Goal: Task Accomplishment & Management: Use online tool/utility

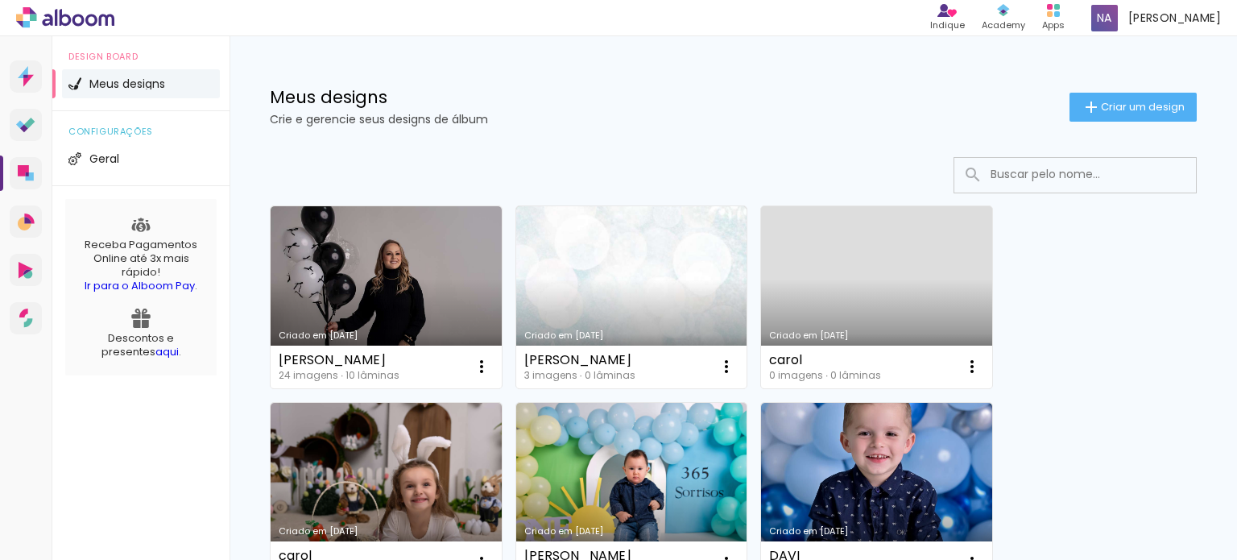
click at [430, 267] on link "Criado em [DATE]" at bounding box center [386, 297] width 231 height 182
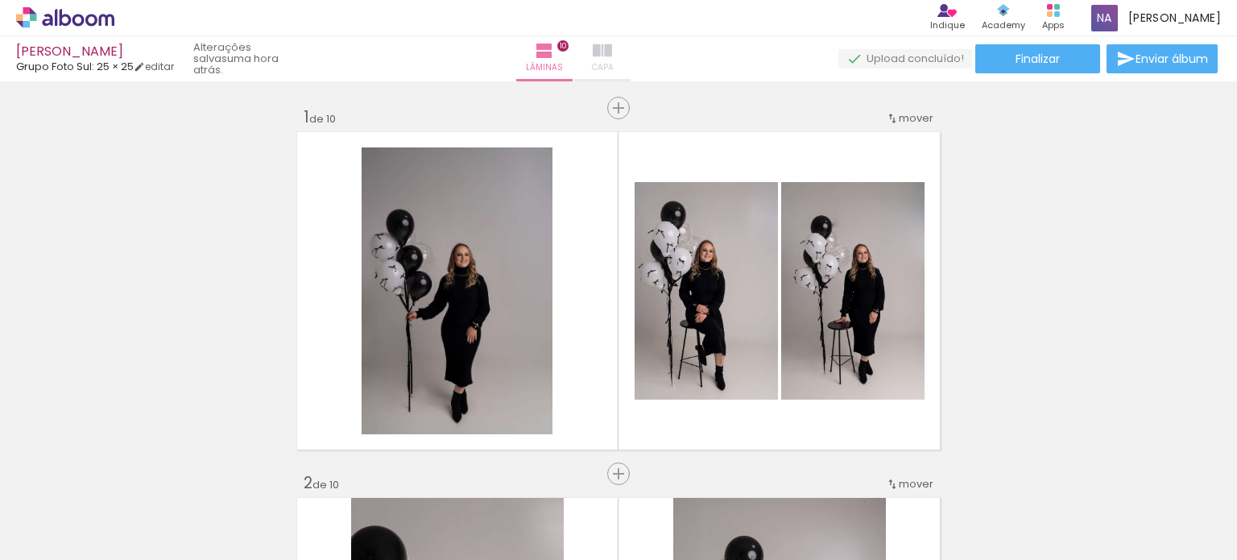
click at [612, 56] on iron-icon at bounding box center [602, 50] width 19 height 19
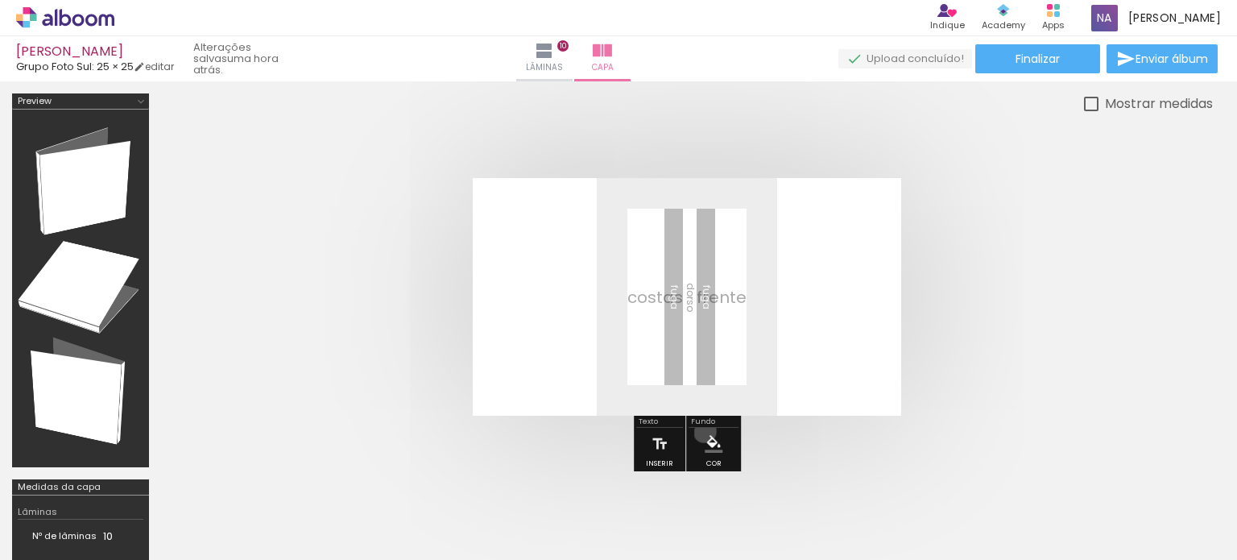
click at [702, 430] on paper-menu-button "#ffebee #ffcdd2 #ef9a9a #e57373 #ef5350 #f44336 #e53935 #d32f2f #c62828 #b71c1c…" at bounding box center [713, 444] width 31 height 31
drag, startPoint x: 711, startPoint y: 444, endPoint x: 773, endPoint y: 421, distance: 66.0
click at [773, 421] on quentale-cover-editor at bounding box center [687, 361] width 1052 height 536
click at [661, 437] on iron-icon at bounding box center [660, 444] width 18 height 32
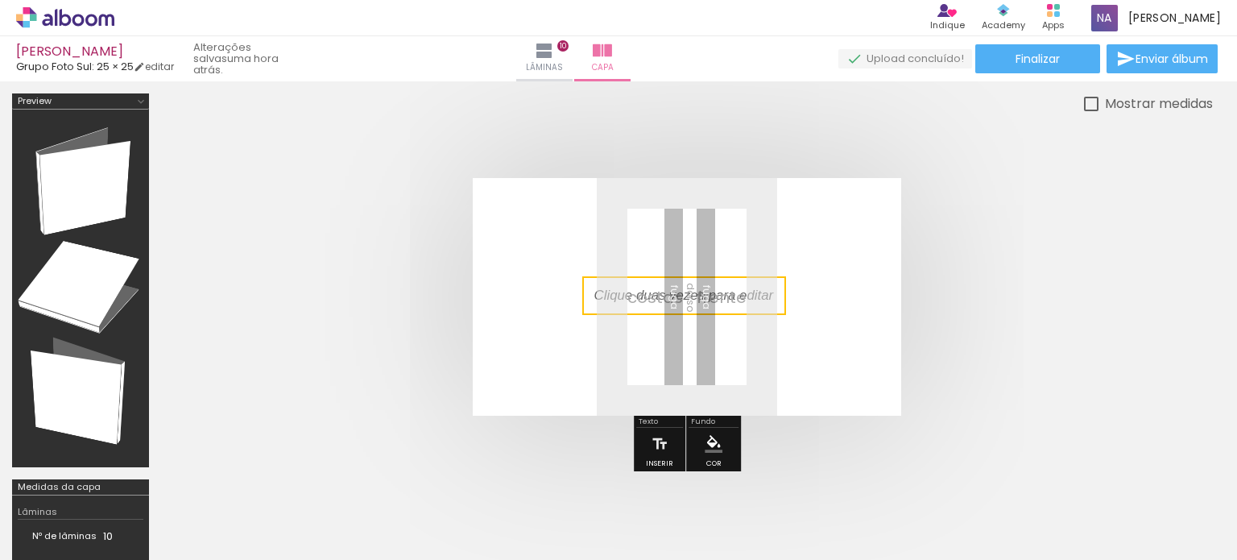
click at [731, 282] on quentale-selection at bounding box center [684, 295] width 204 height 39
type input "Sans Serif"
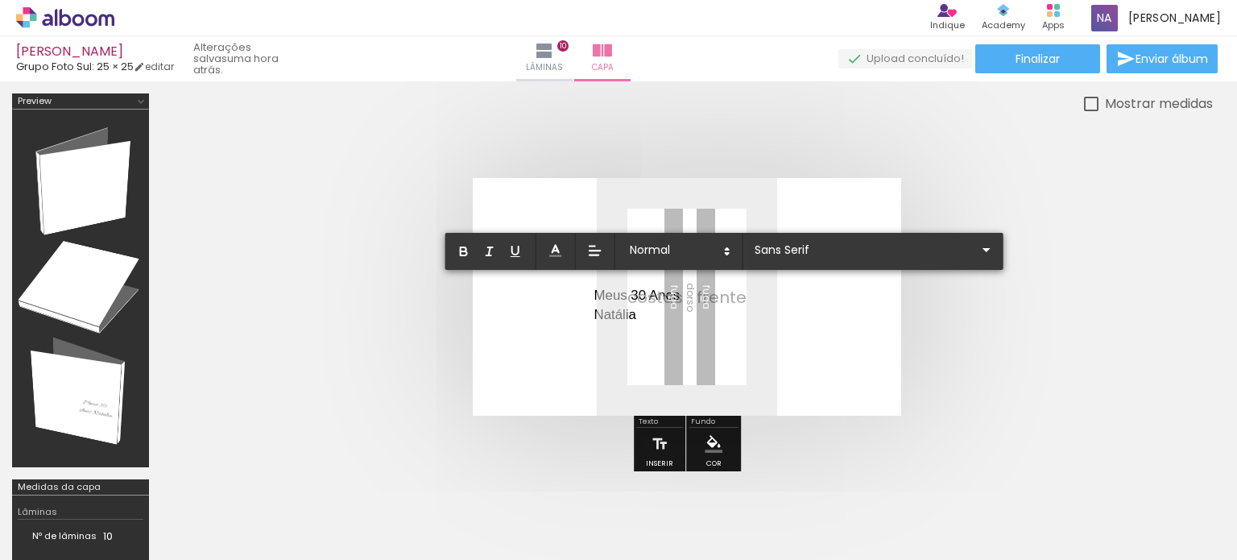
click at [636, 330] on quentale-layouter at bounding box center [687, 297] width 429 height 238
